Goal: Task Accomplishment & Management: Complete application form

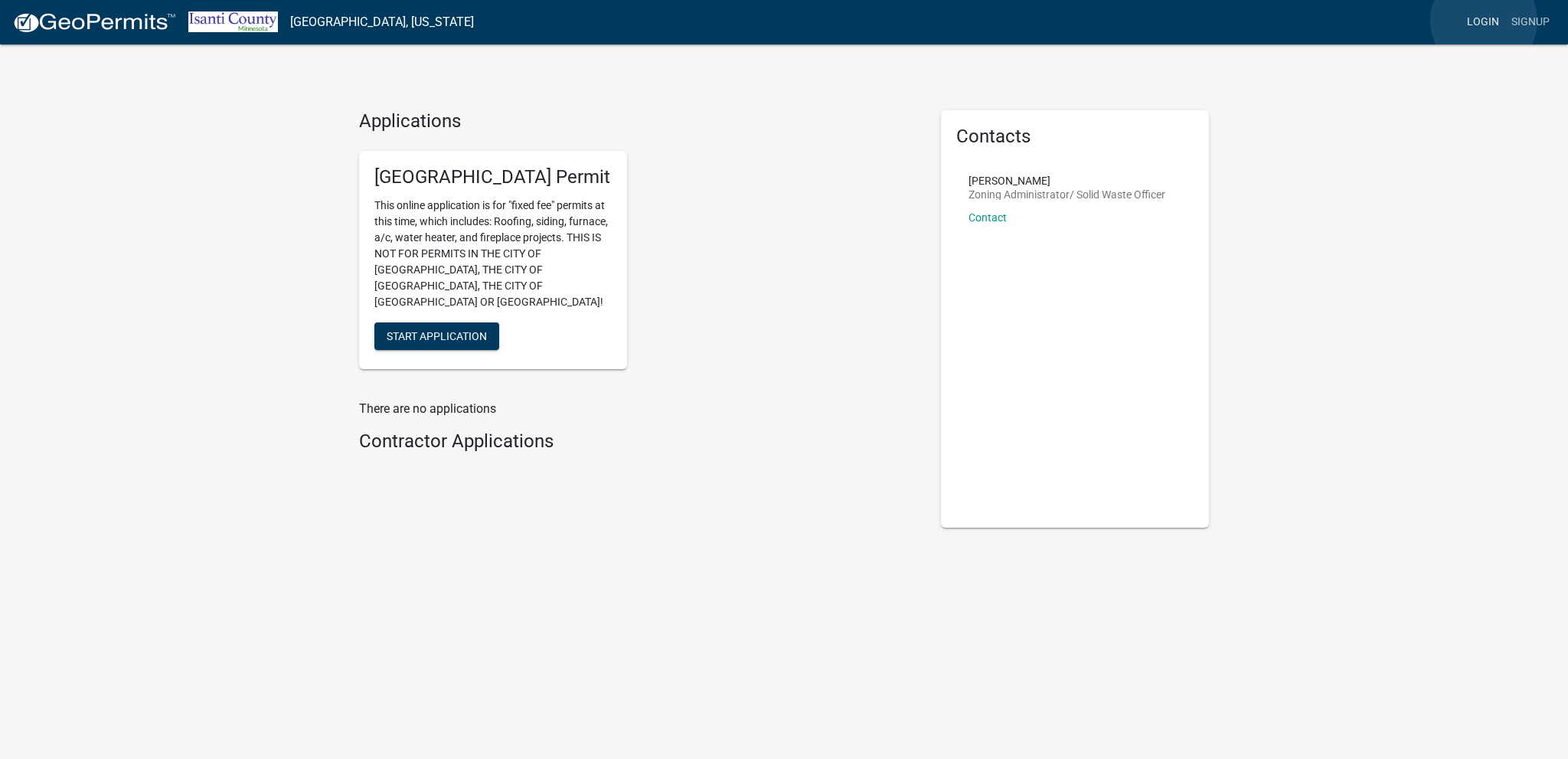
click at [1483, 20] on link "Login" at bounding box center [1483, 22] width 44 height 29
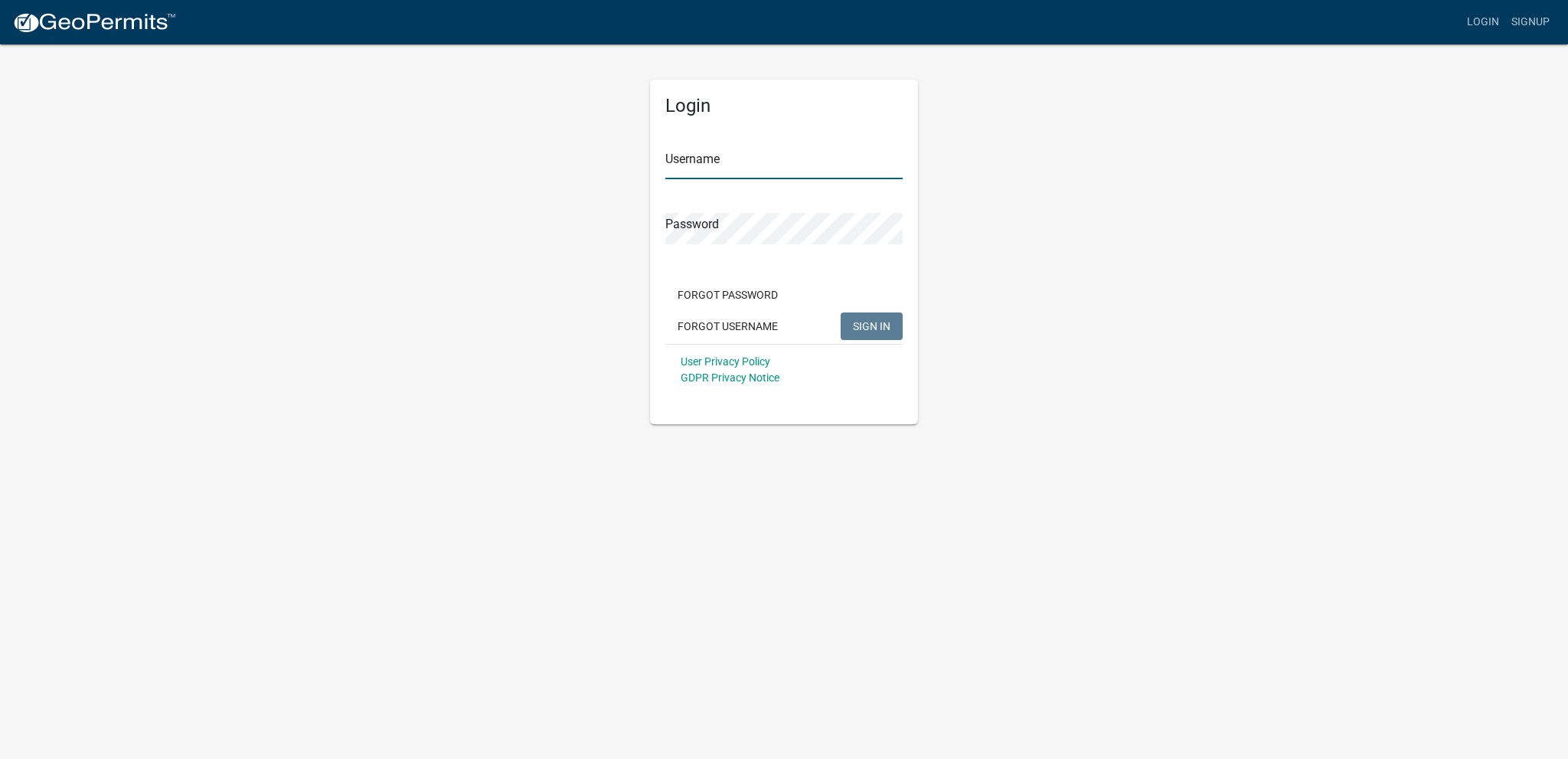
click at [772, 158] on input "Username" at bounding box center [784, 164] width 237 height 31
type input "gjmcdonnell"
click at [841, 312] on button "SIGN IN" at bounding box center [871, 326] width 62 height 28
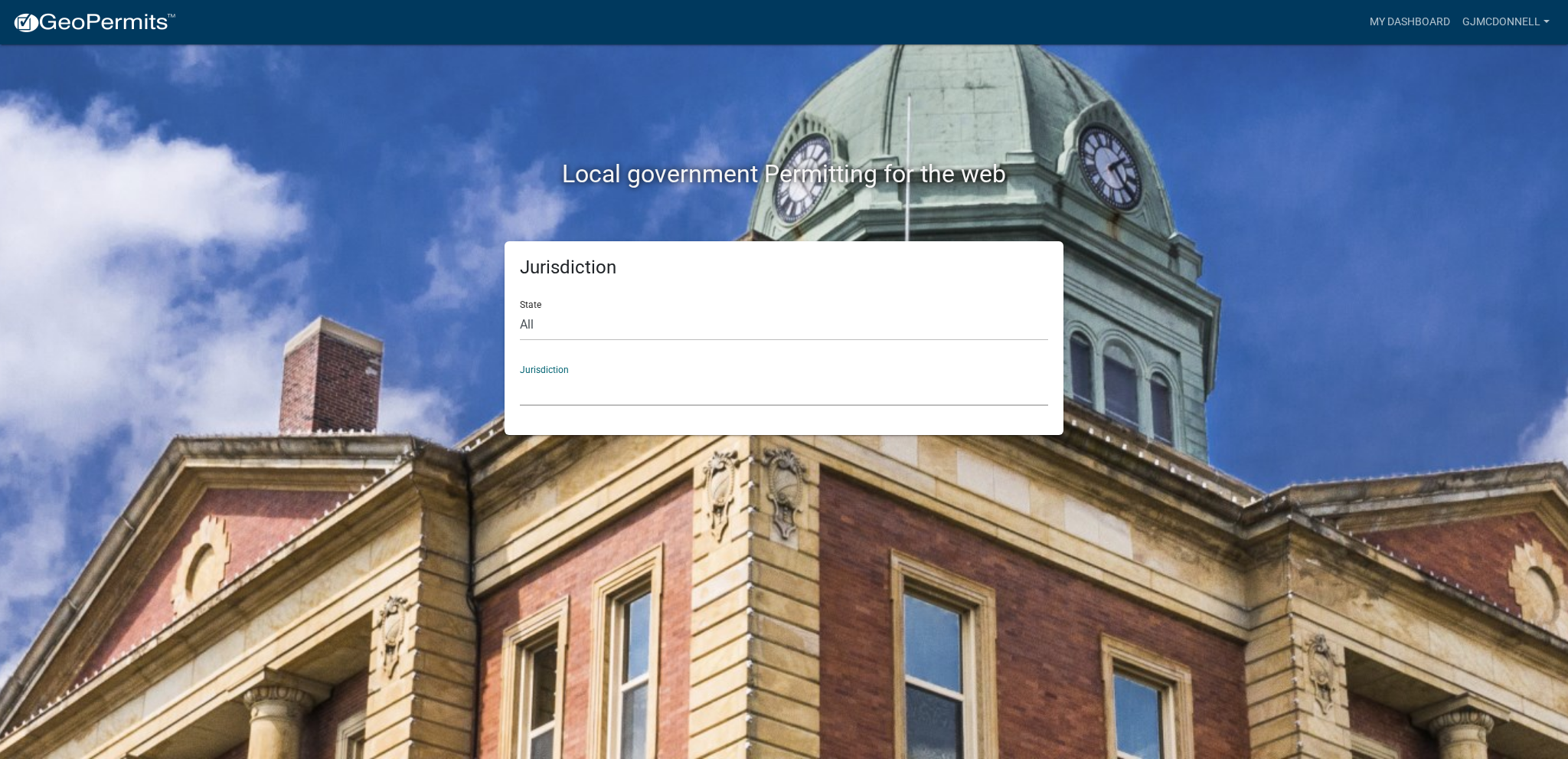
click at [540, 383] on select "[GEOGRAPHIC_DATA], [US_STATE] [GEOGRAPHIC_DATA], [US_STATE][PERSON_NAME][GEOGRA…" at bounding box center [784, 390] width 528 height 31
click at [337, 289] on div "Local government Permitting for the web Jurisdiction State All [US_STATE] [US_S…" at bounding box center [784, 380] width 1568 height 759
click at [578, 322] on select "All [US_STATE] [US_STATE] [US_STATE] [US_STATE] [US_STATE] [US_STATE] [US_STATE…" at bounding box center [784, 325] width 528 height 31
select select "[US_STATE]"
click at [520, 310] on select "All [US_STATE] [US_STATE] [US_STATE] [US_STATE] [US_STATE] [US_STATE] [US_STATE…" at bounding box center [784, 325] width 528 height 31
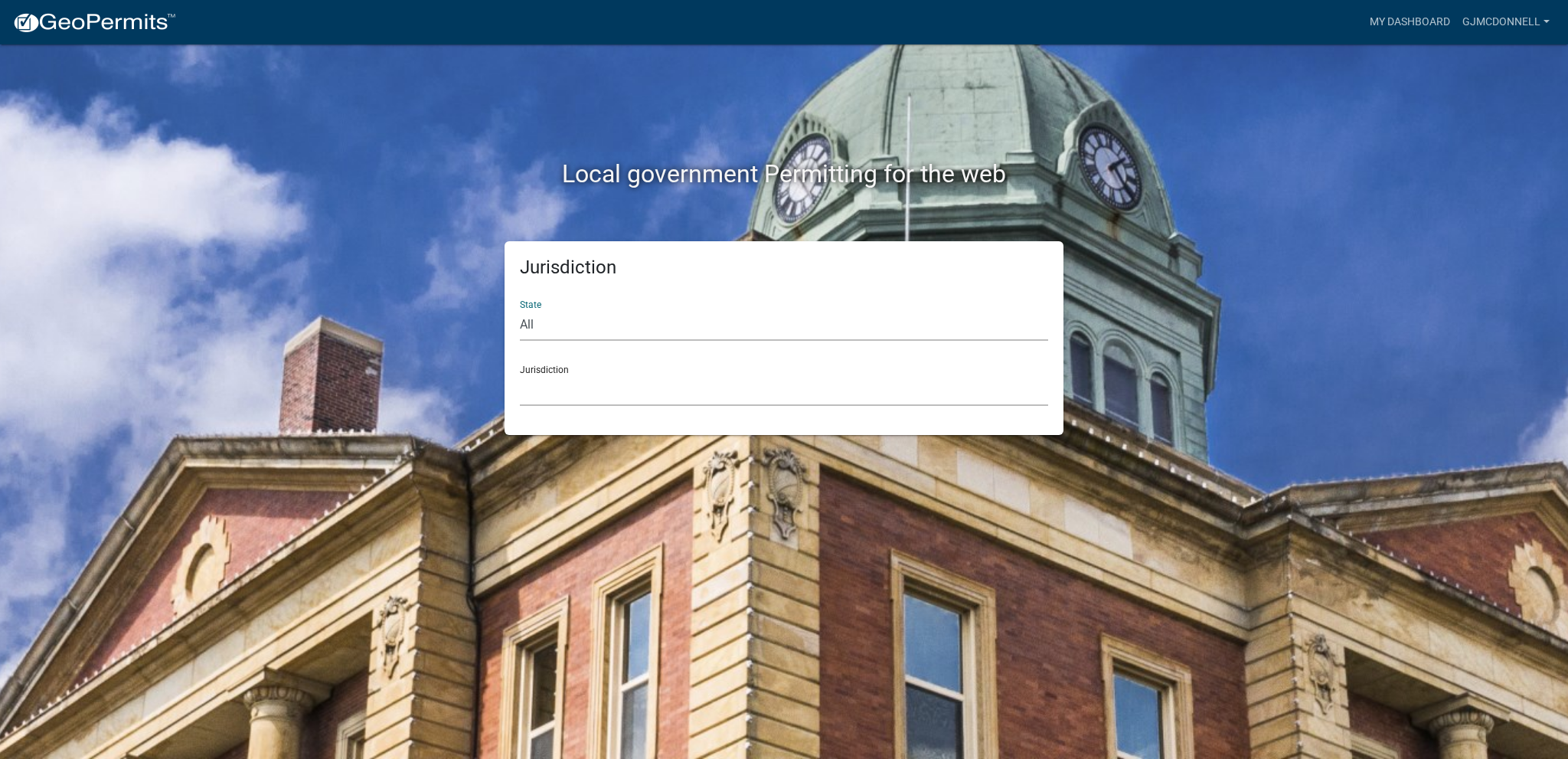
click at [559, 385] on select "[GEOGRAPHIC_DATA], [US_STATE] [GEOGRAPHIC_DATA], [US_STATE] [GEOGRAPHIC_DATA], …" at bounding box center [784, 390] width 528 height 31
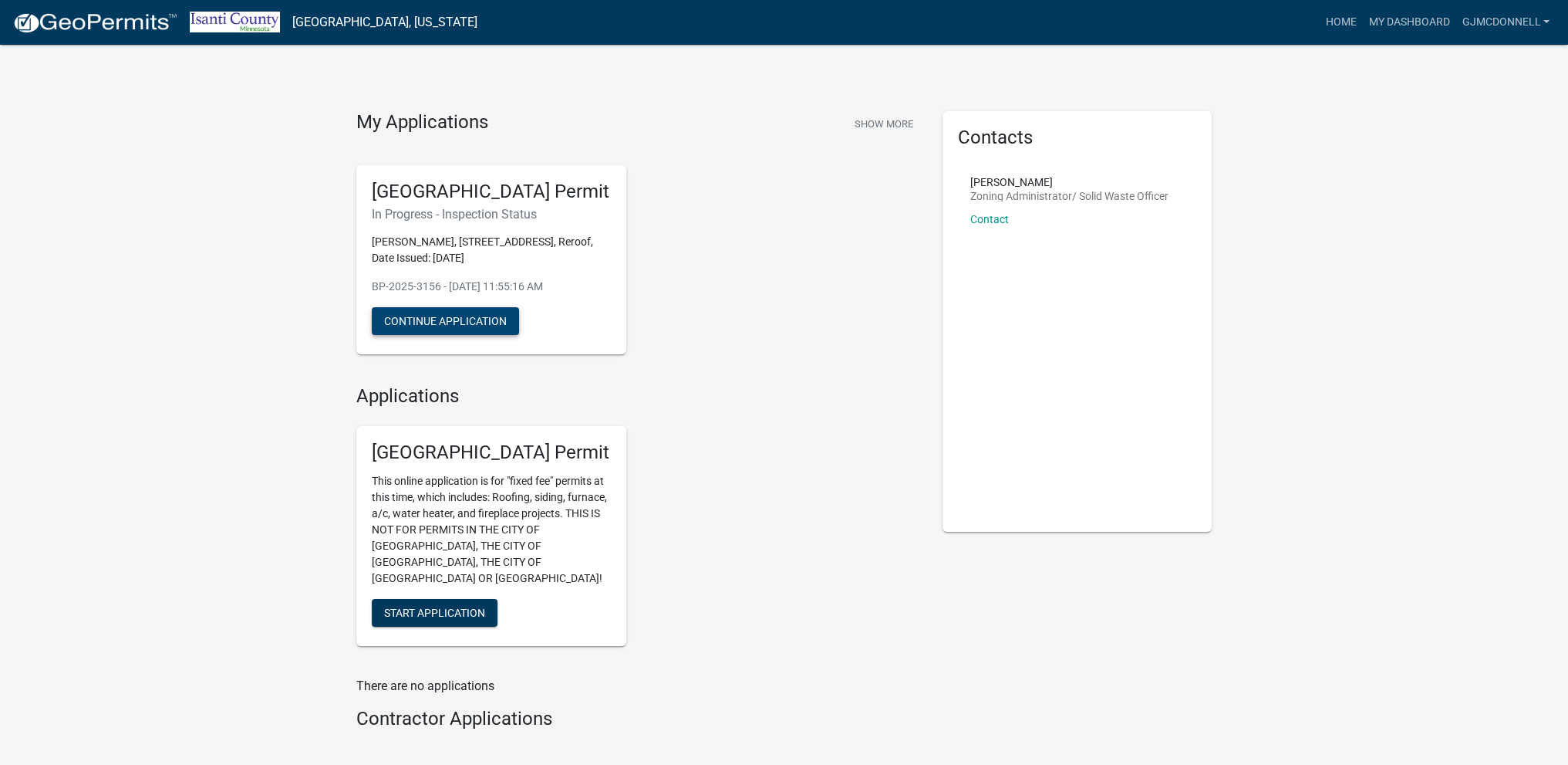
click at [479, 322] on button "Continue Application" at bounding box center [445, 321] width 147 height 28
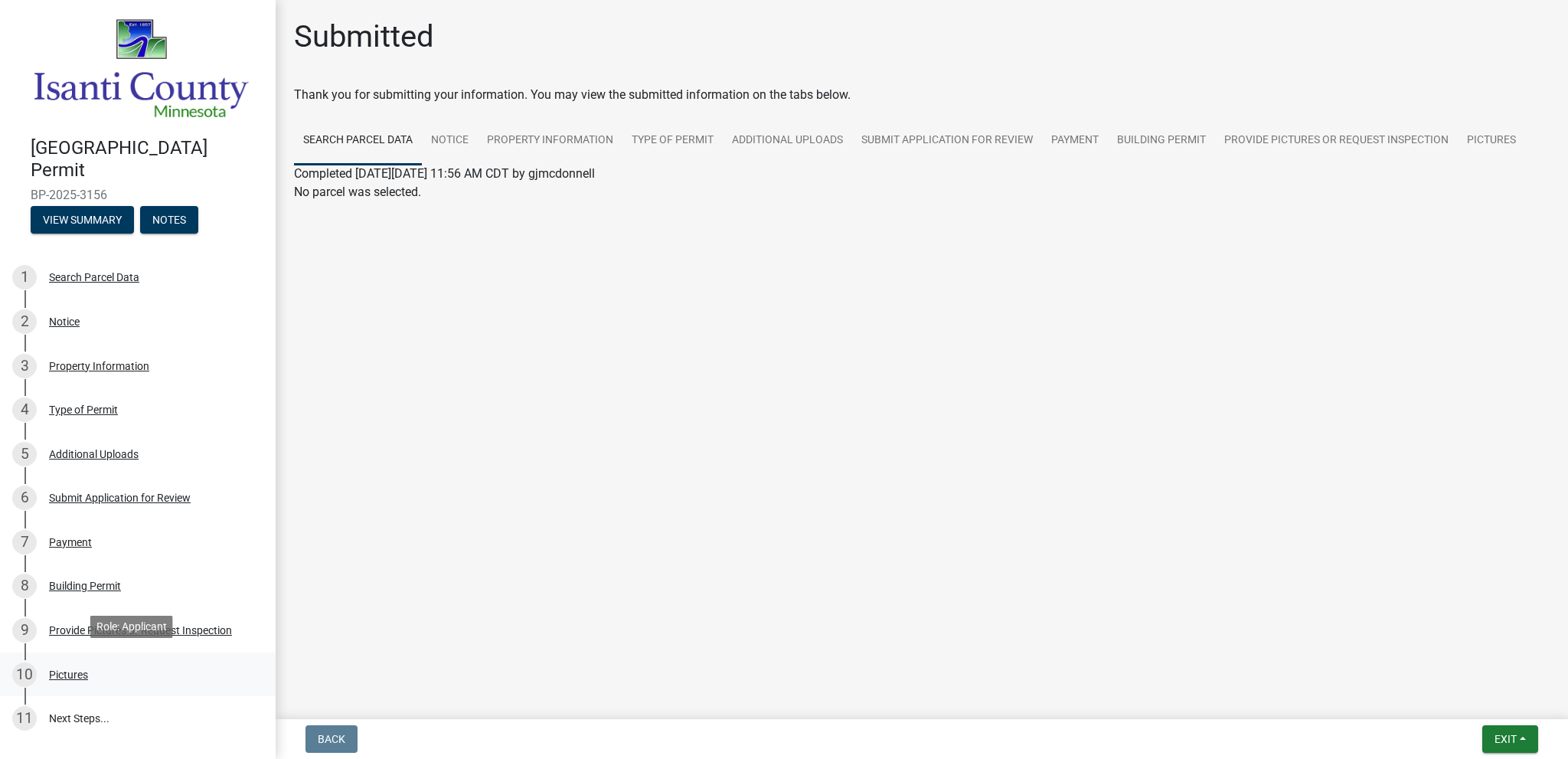
click at [74, 669] on div "Pictures" at bounding box center [68, 674] width 39 height 11
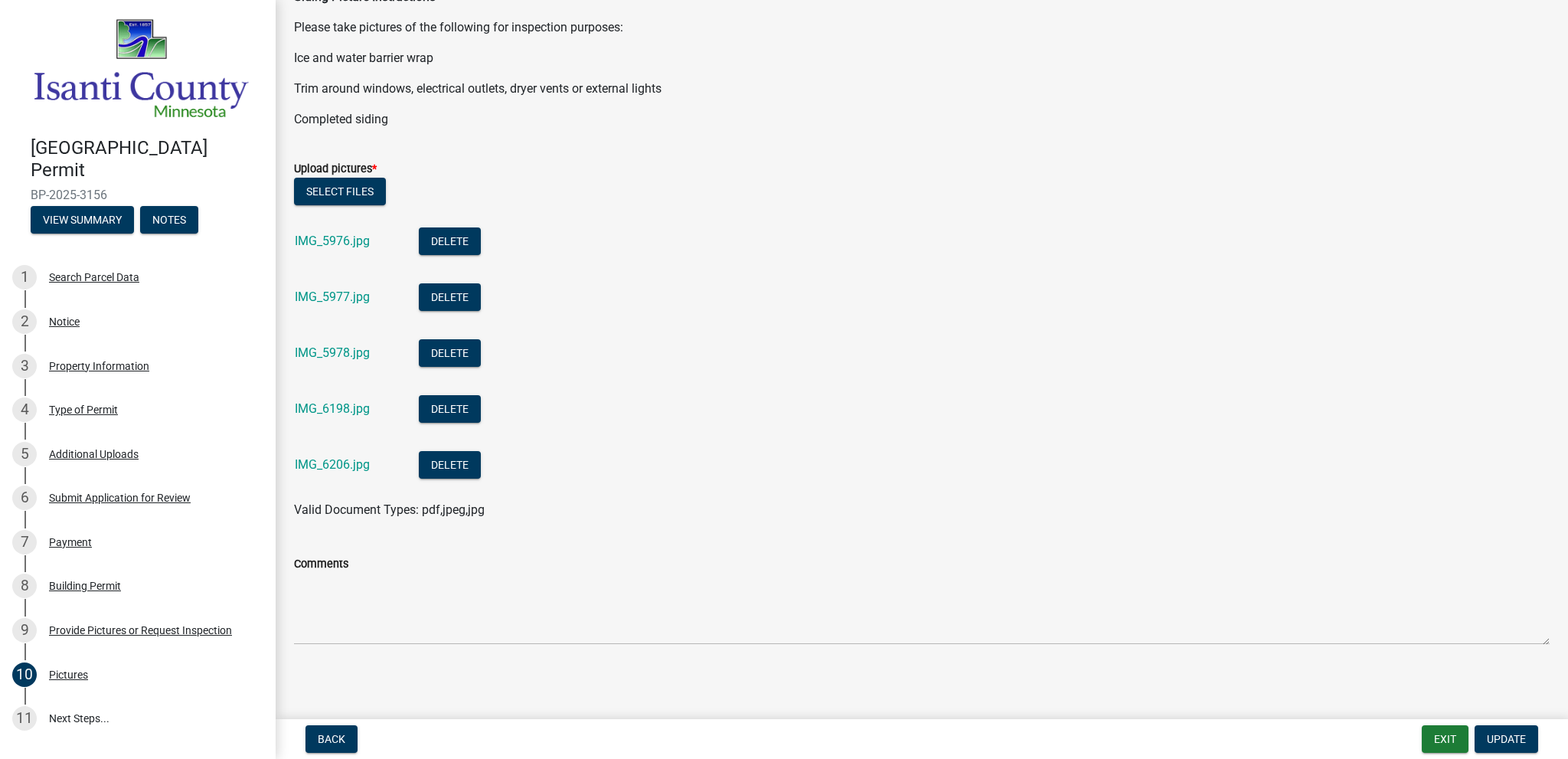
scroll to position [497, 0]
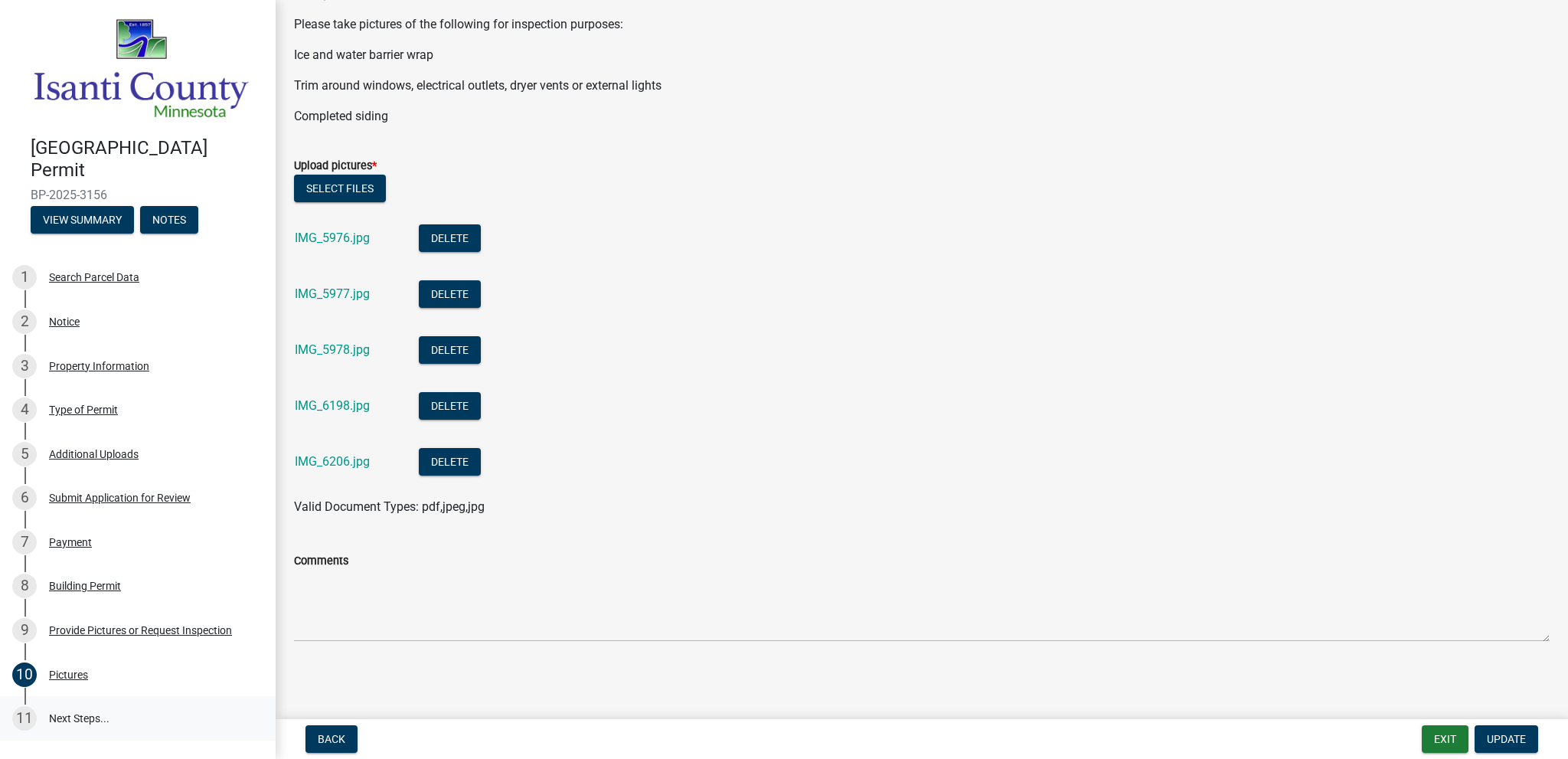
click at [89, 713] on link "11 Next Steps..." at bounding box center [138, 718] width 276 height 44
click at [71, 710] on link "11 Next Steps..." at bounding box center [138, 718] width 276 height 44
click at [112, 626] on div "Provide Pictures or Request Inspection" at bounding box center [140, 630] width 183 height 11
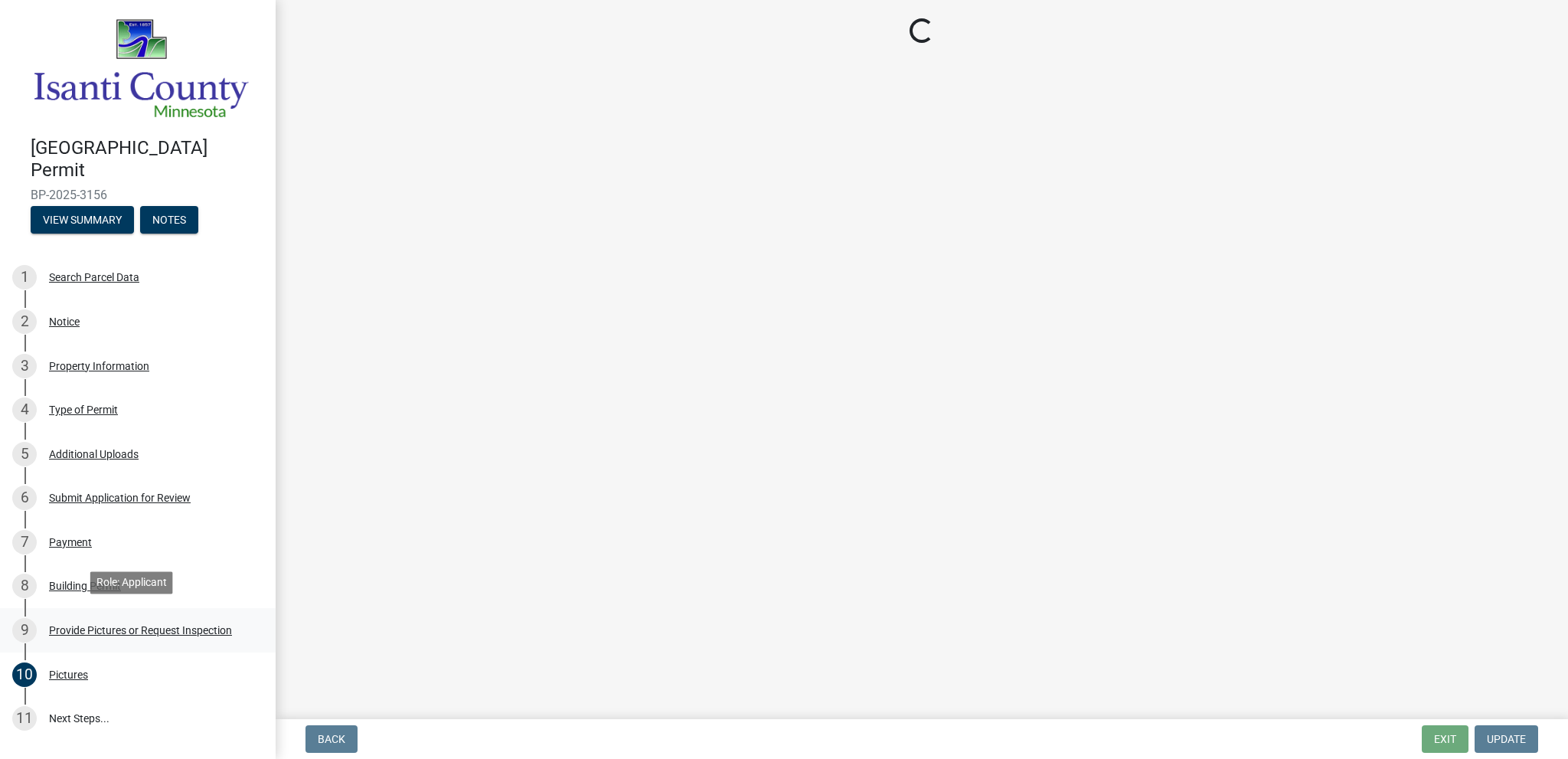
scroll to position [0, 0]
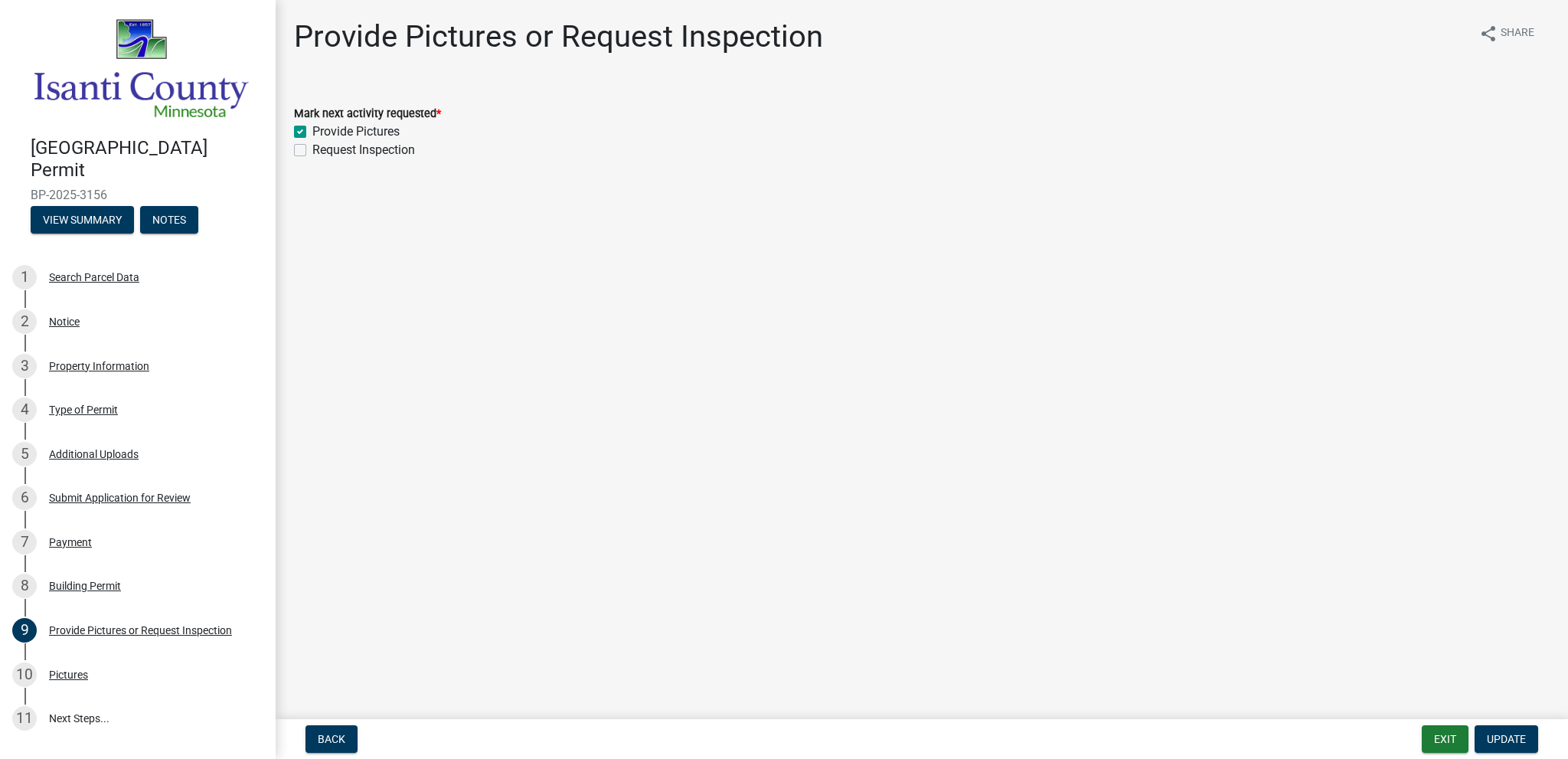
click at [312, 149] on label "Request Inspection" at bounding box center [364, 150] width 103 height 18
click at [312, 149] on input "Request Inspection" at bounding box center [317, 145] width 10 height 10
checkbox input "true"
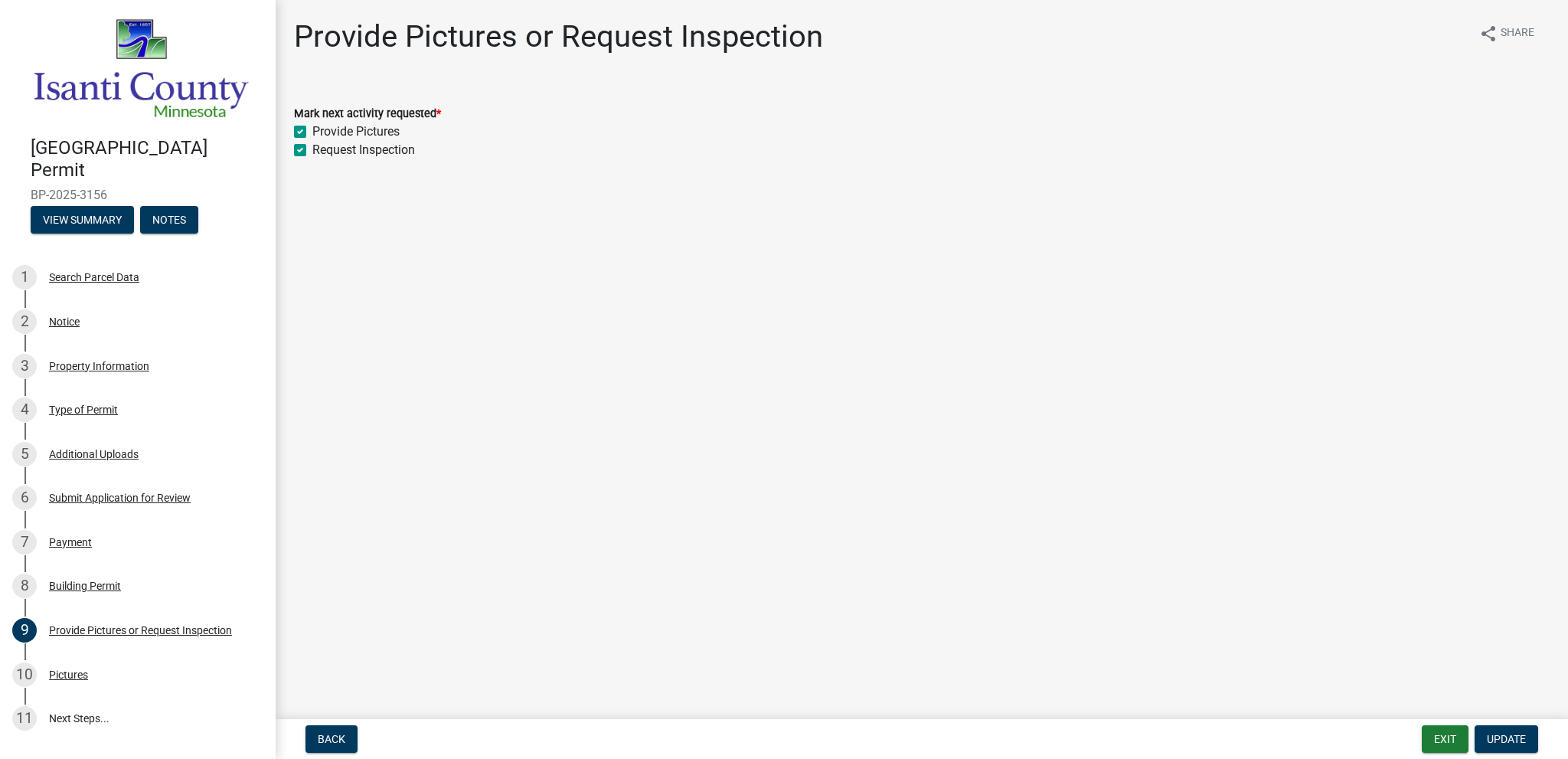
click at [312, 131] on label "Provide Pictures" at bounding box center [356, 131] width 87 height 18
click at [312, 131] on input "Provide Pictures" at bounding box center [317, 127] width 10 height 10
checkbox input "false"
checkbox input "true"
click at [1511, 735] on span "Update" at bounding box center [1506, 738] width 39 height 12
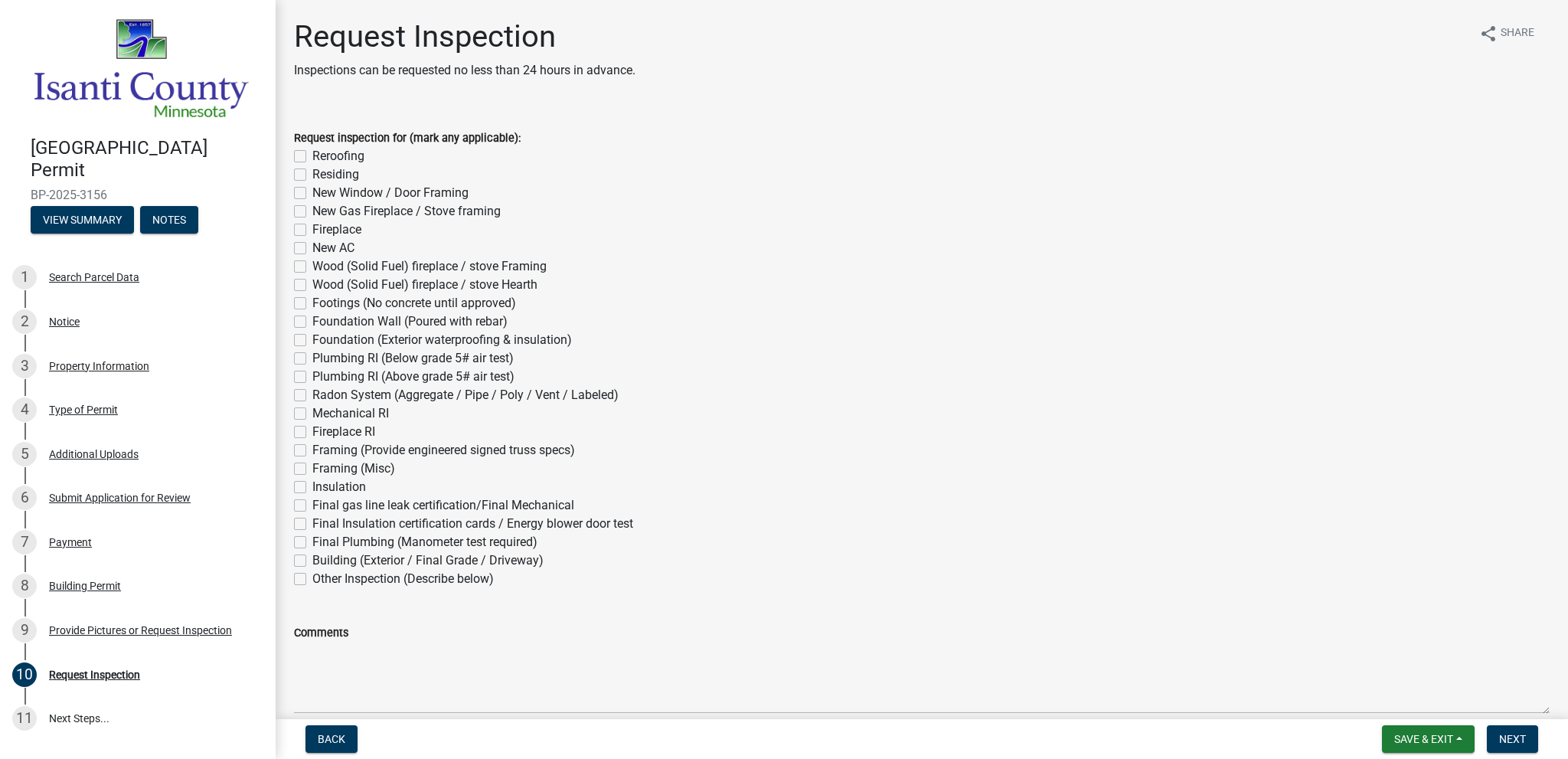
click at [312, 157] on label "Reroofing" at bounding box center [338, 156] width 52 height 18
click at [312, 157] on input "Reroofing" at bounding box center [317, 152] width 10 height 10
checkbox input "true"
checkbox input "false"
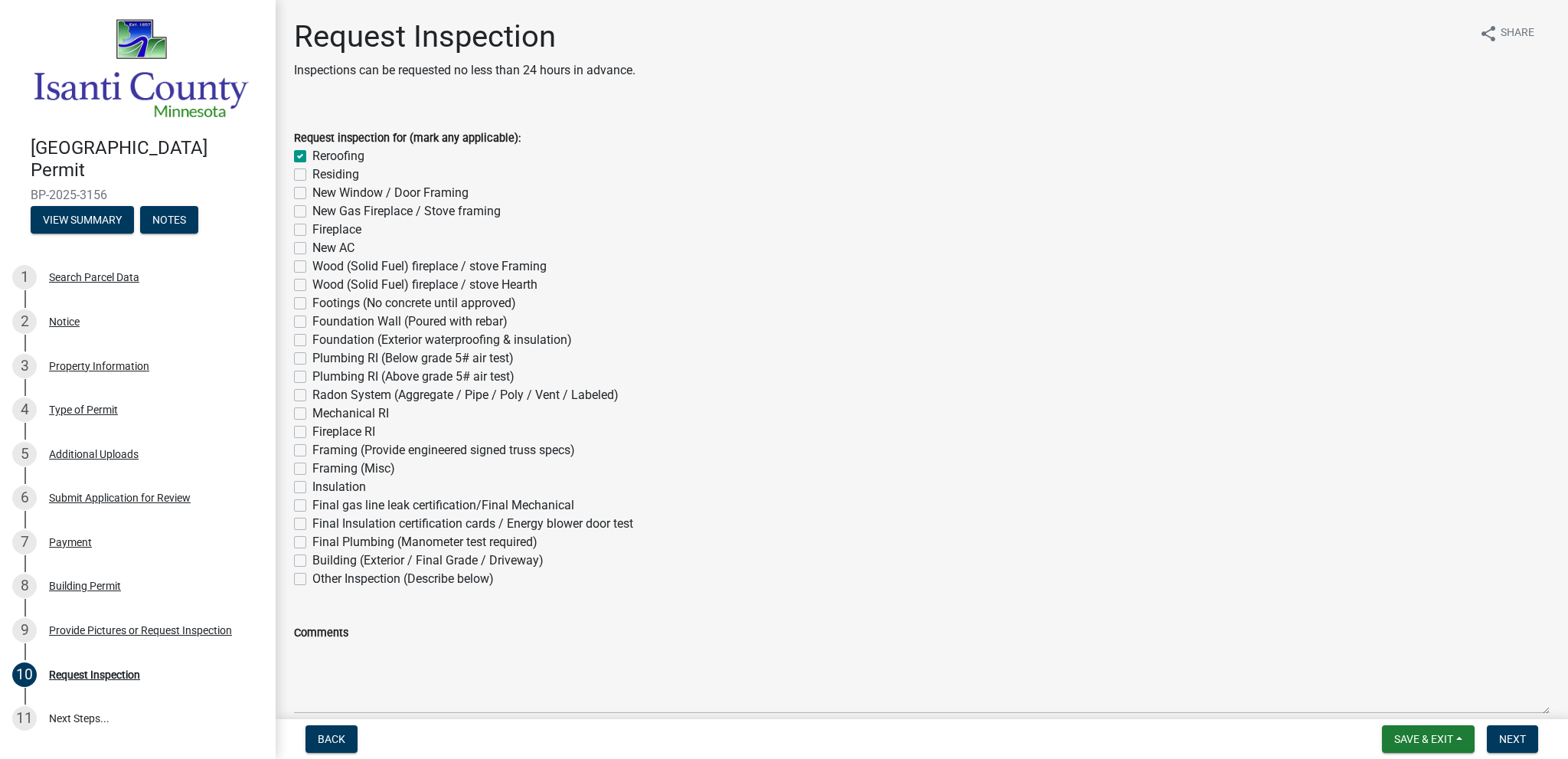
checkbox input "false"
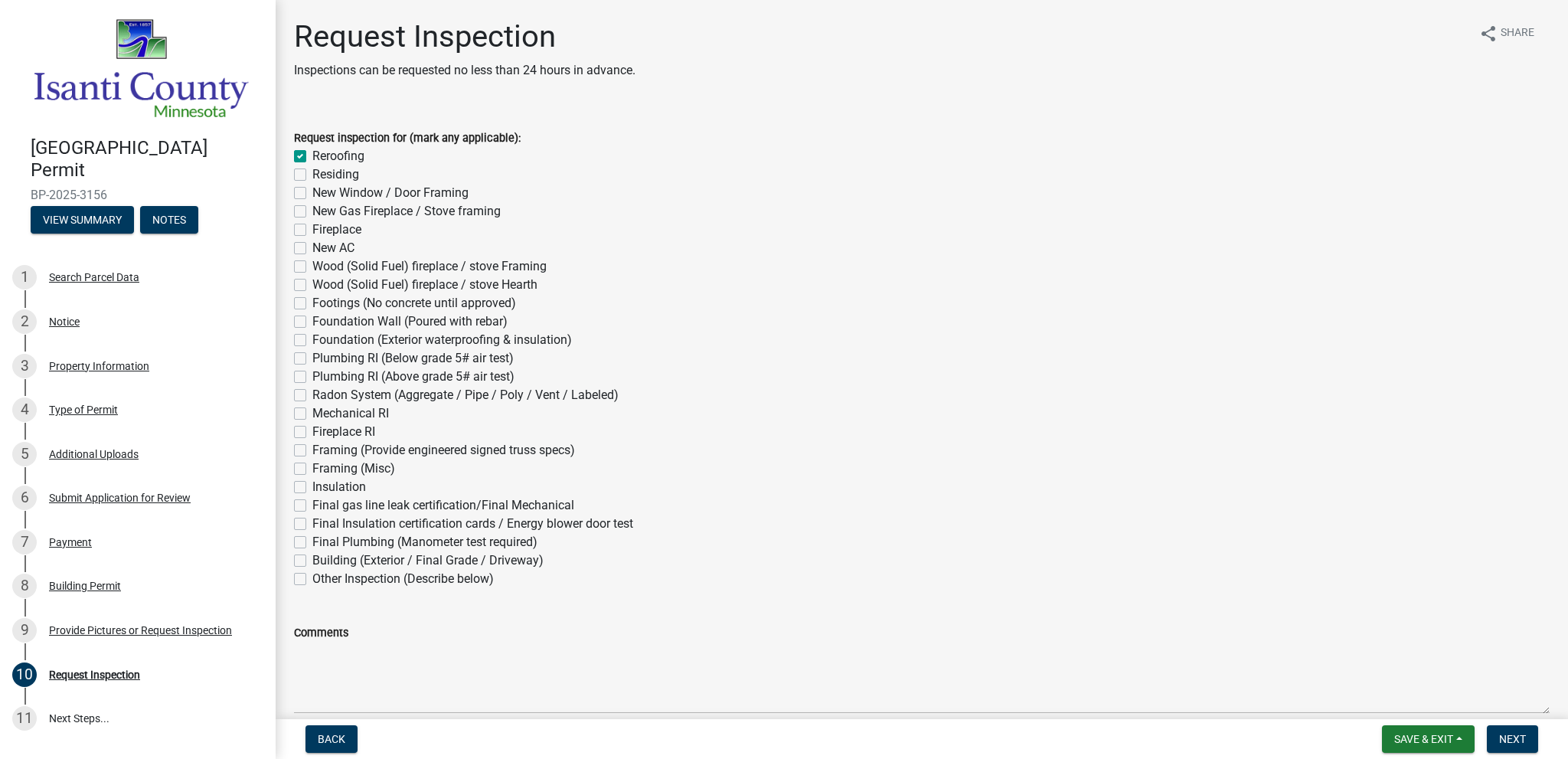
checkbox input "false"
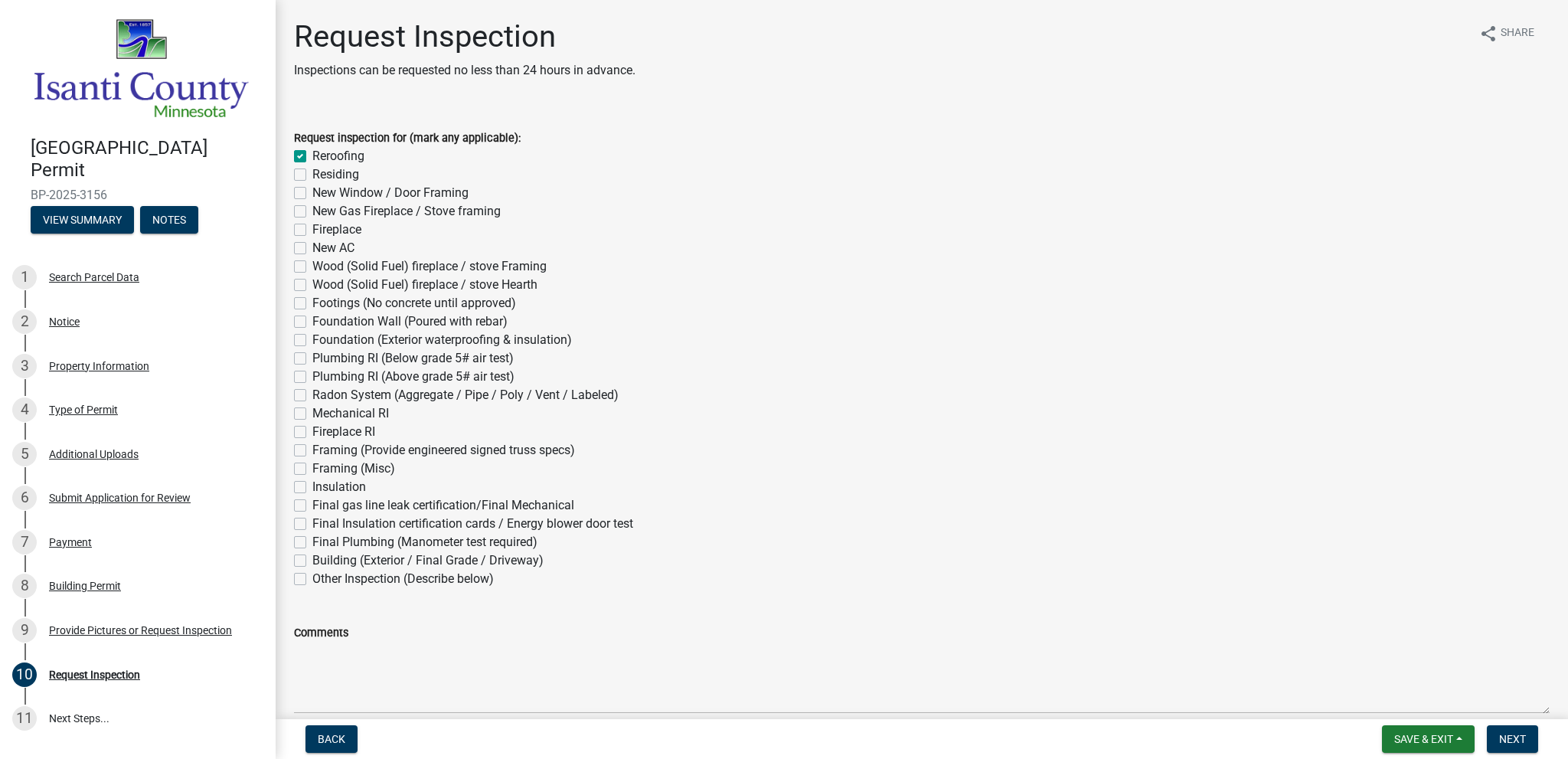
checkbox input "false"
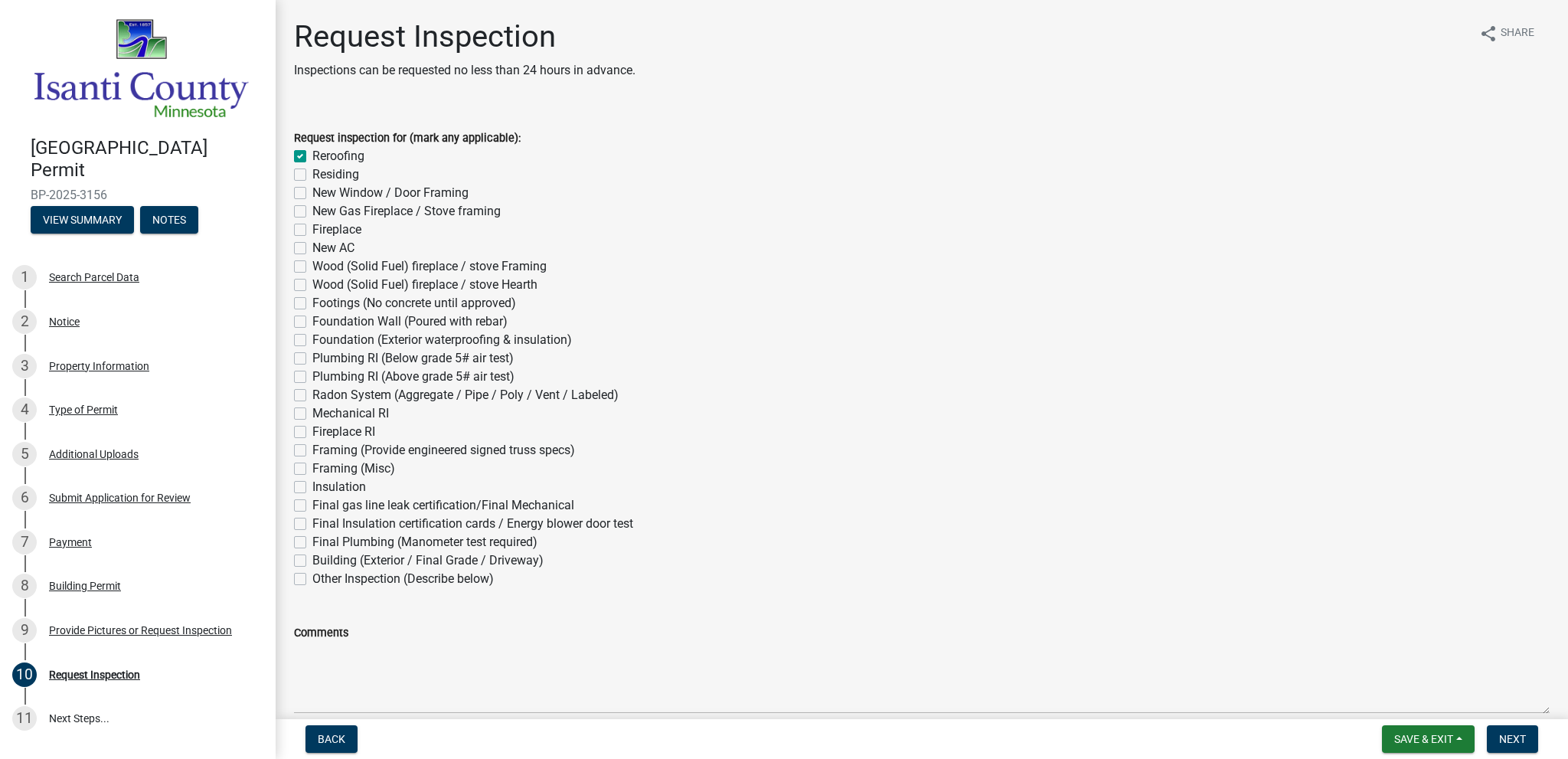
checkbox input "false"
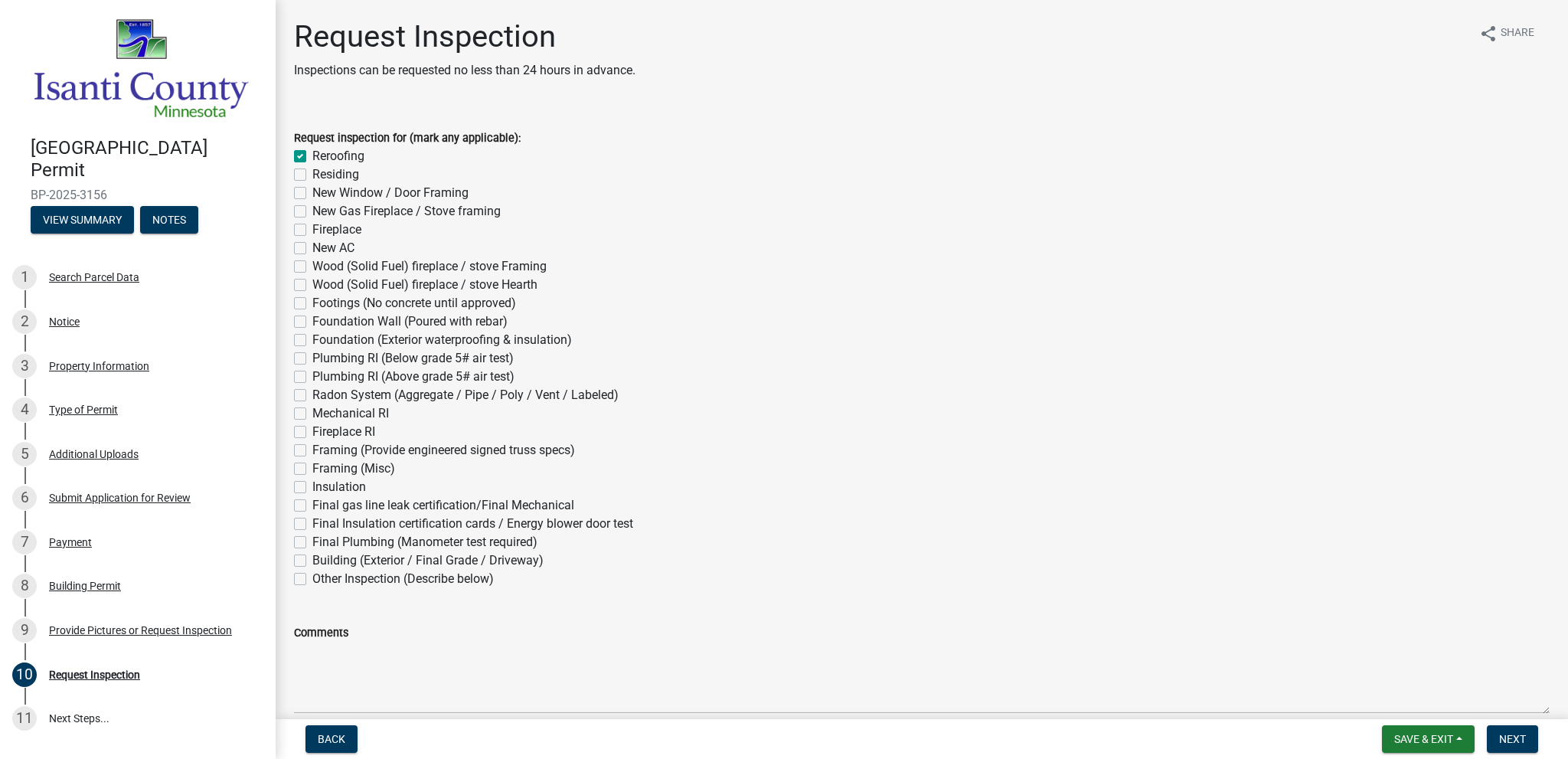
checkbox input "false"
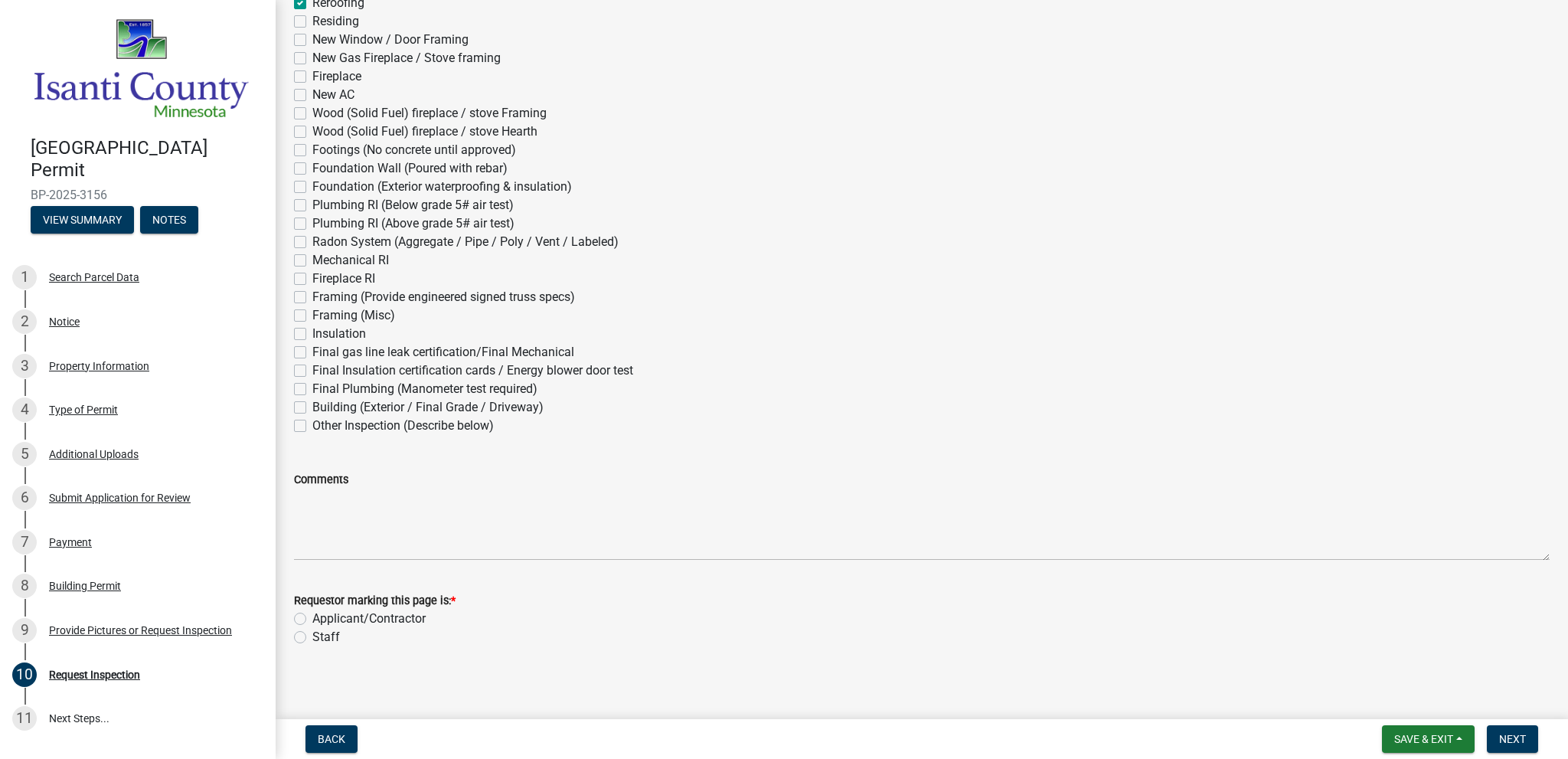
scroll to position [159, 0]
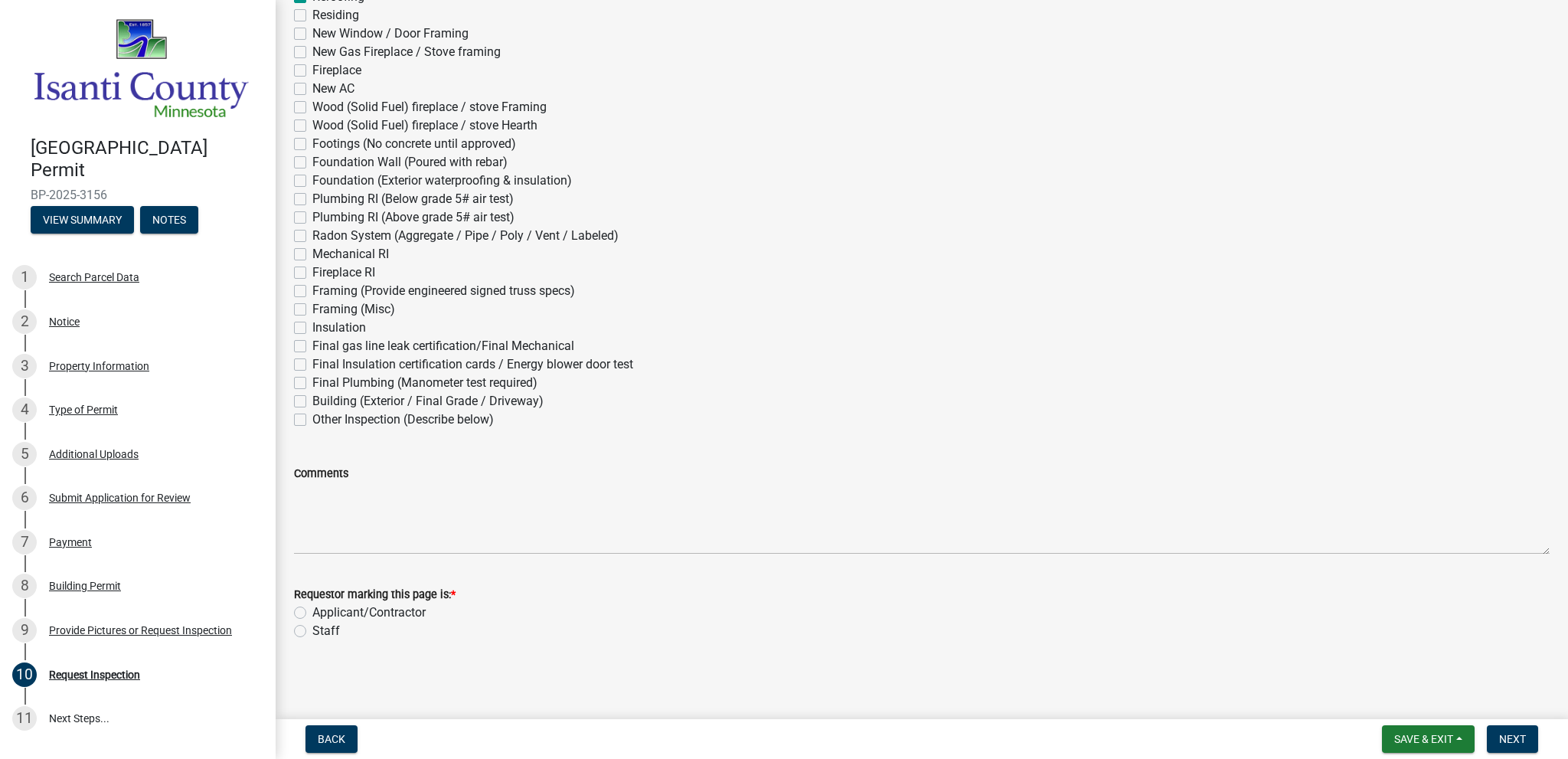
click at [312, 613] on label "Applicant/Contractor" at bounding box center [369, 612] width 113 height 18
click at [312, 613] on input "Applicant/Contractor" at bounding box center [317, 607] width 10 height 10
radio input "true"
click at [1506, 745] on button "Next" at bounding box center [1513, 739] width 51 height 28
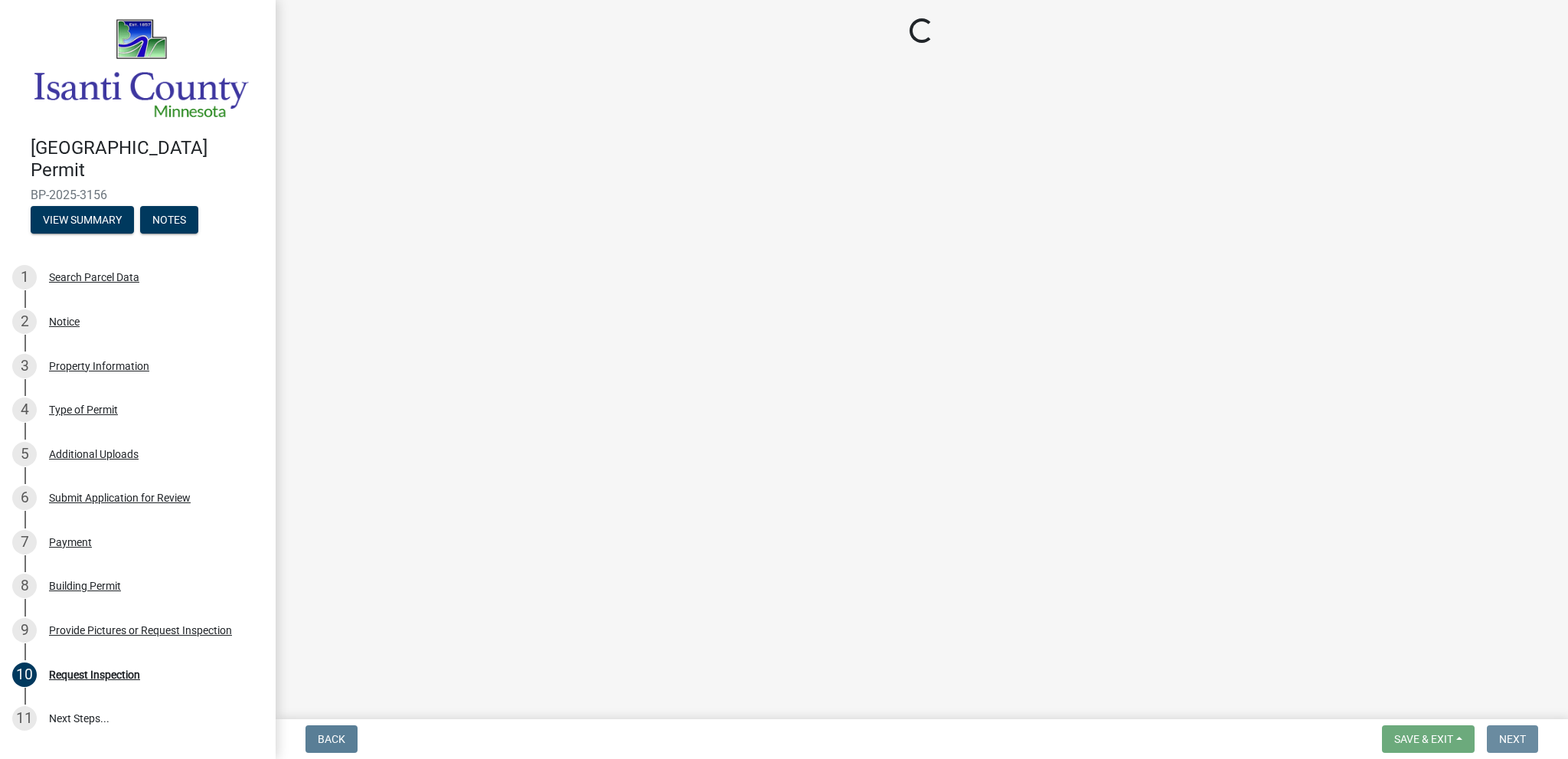
scroll to position [0, 0]
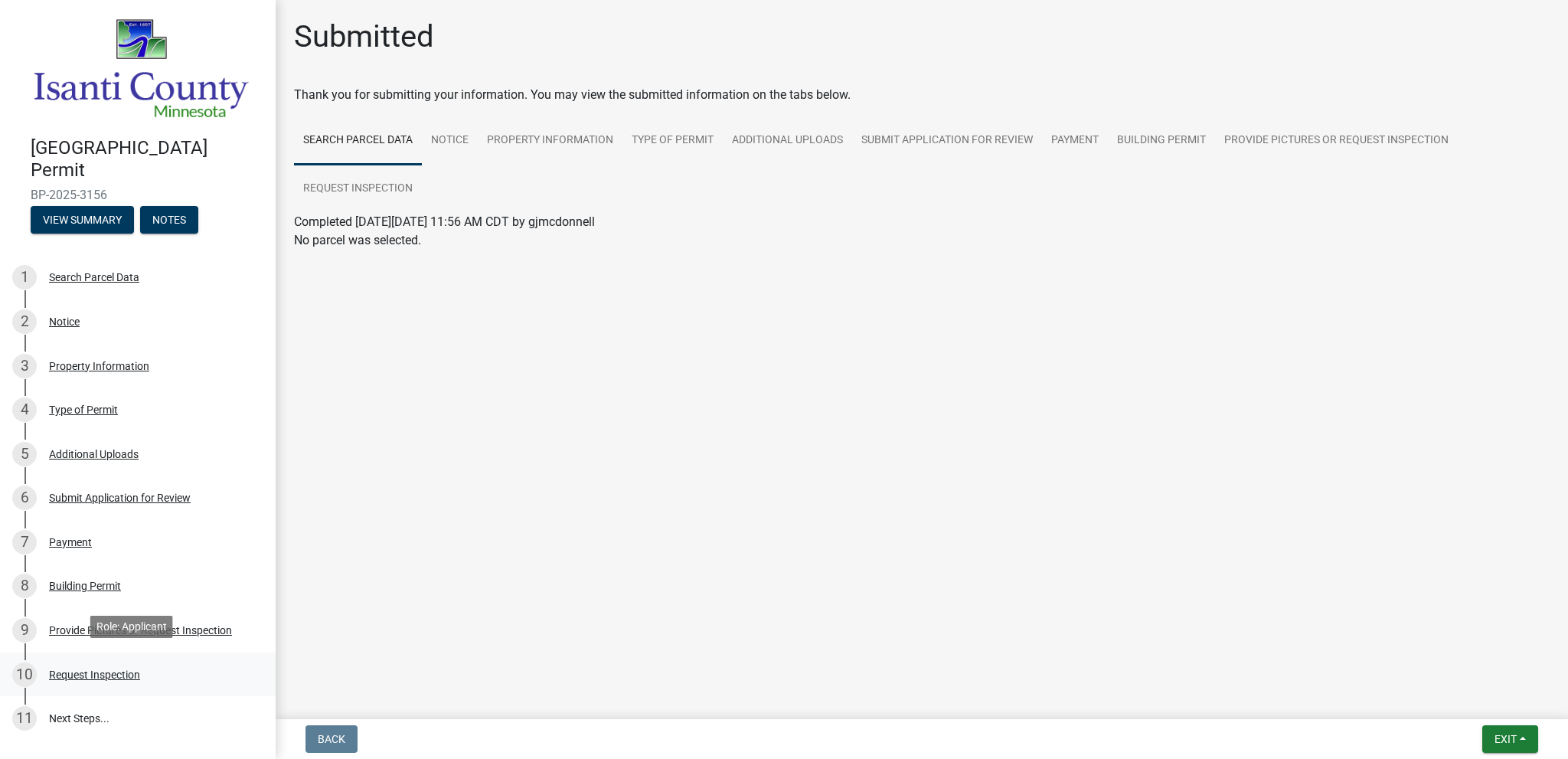
click at [108, 670] on div "Request Inspection" at bounding box center [94, 674] width 91 height 11
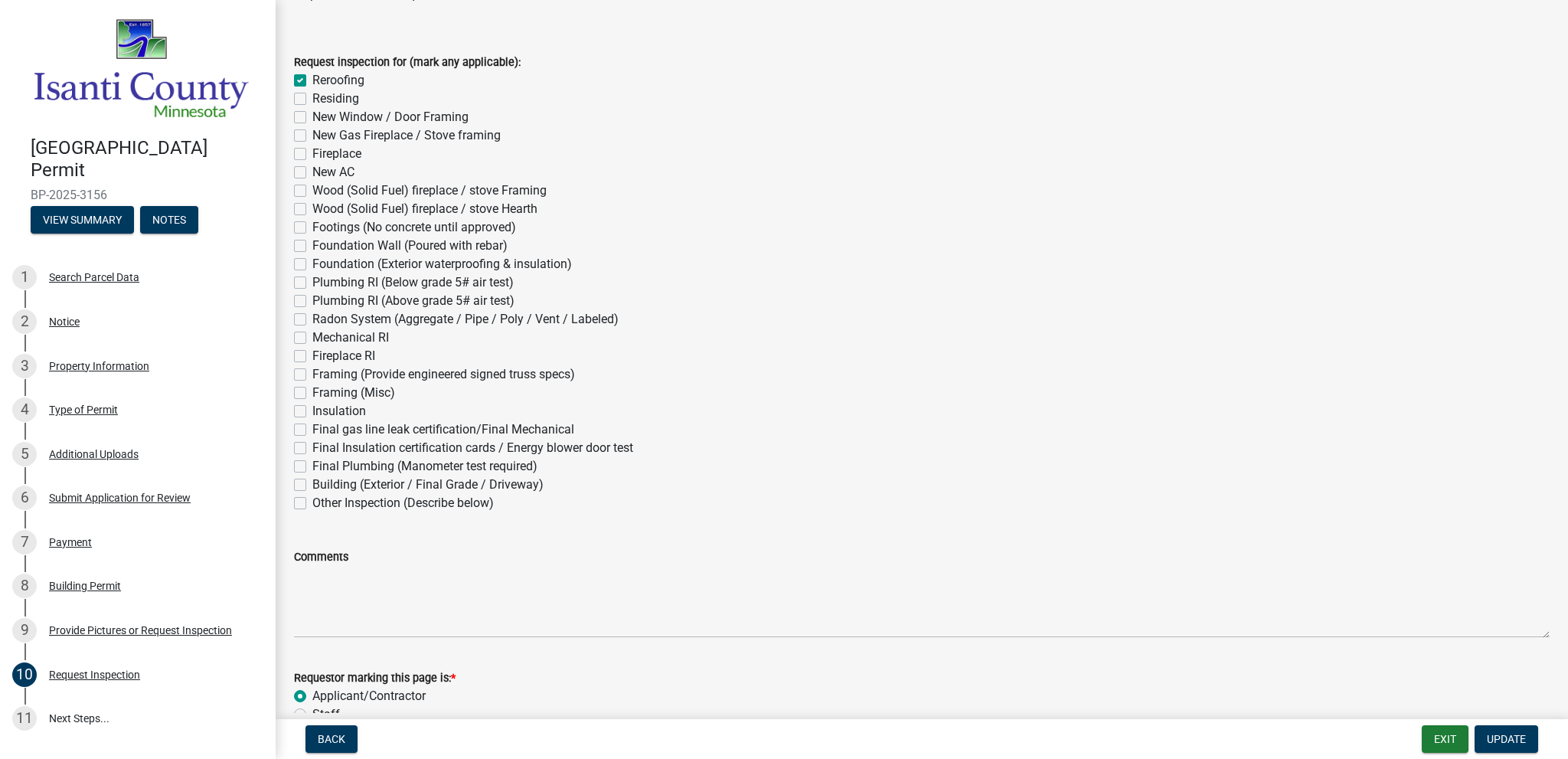
scroll to position [159, 0]
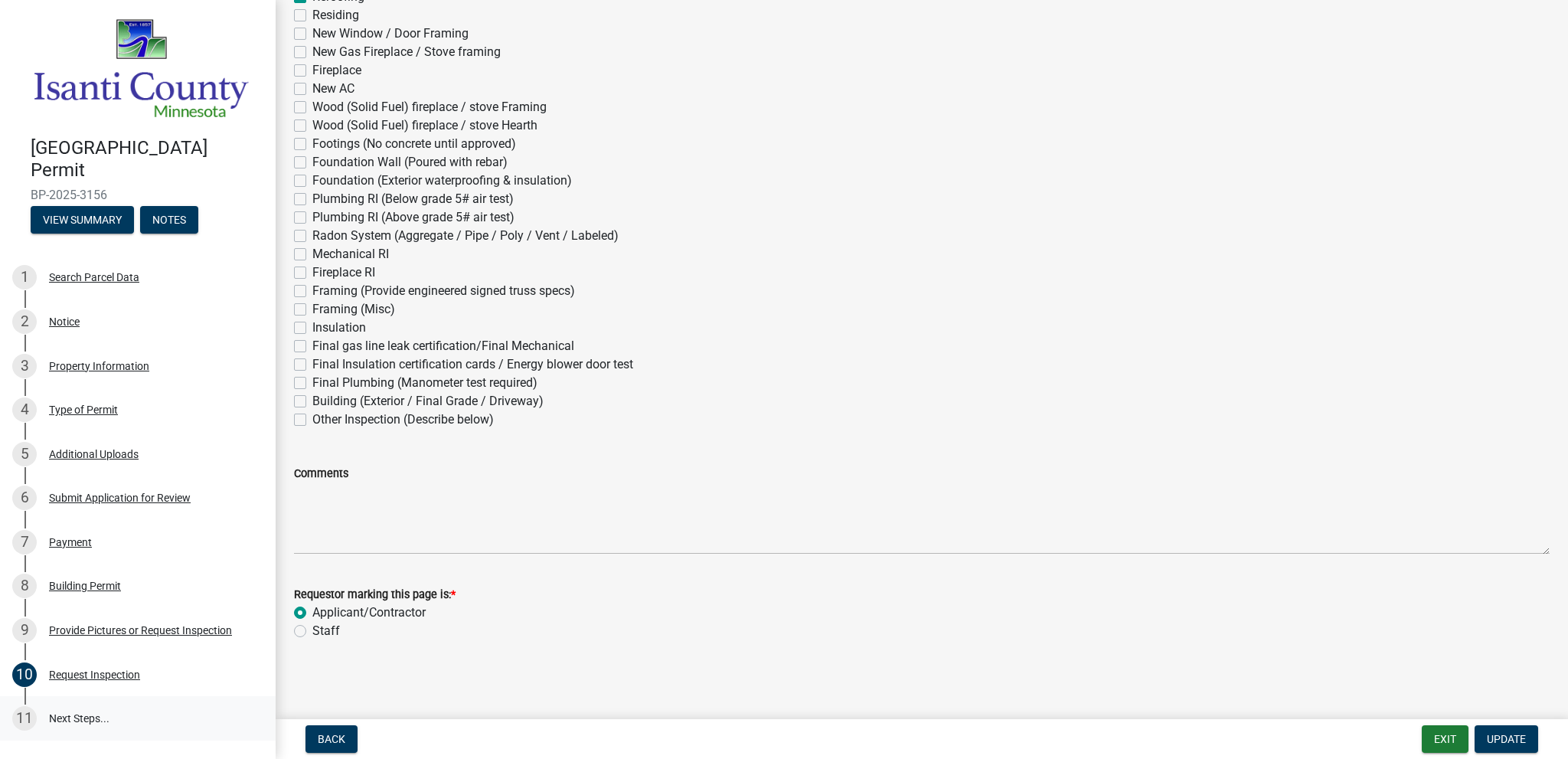
click at [89, 713] on link "11 Next Steps..." at bounding box center [138, 718] width 276 height 44
click at [72, 716] on link "11 Next Steps..." at bounding box center [138, 718] width 276 height 44
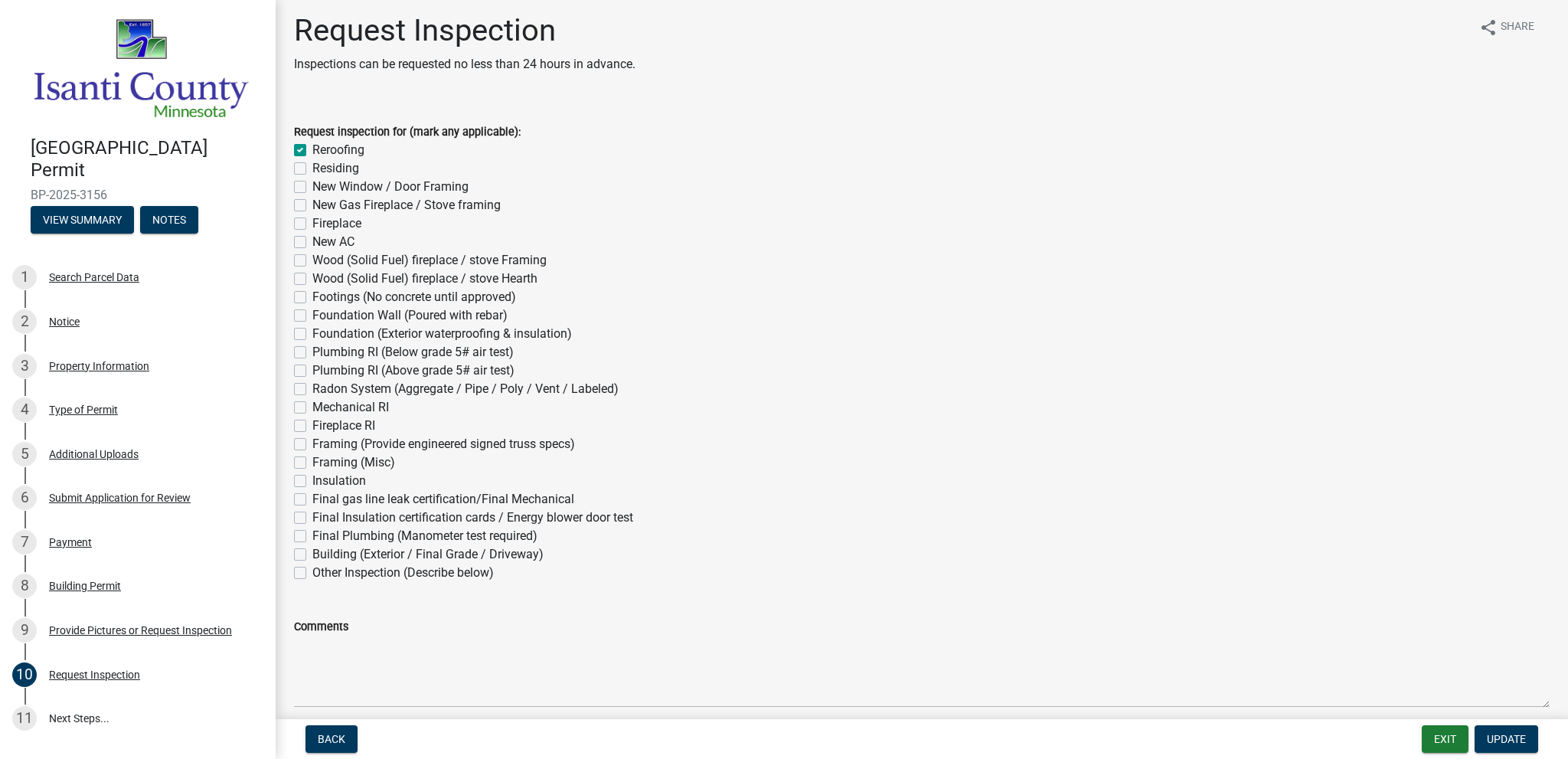
scroll to position [0, 0]
